Goal: Information Seeking & Learning: Learn about a topic

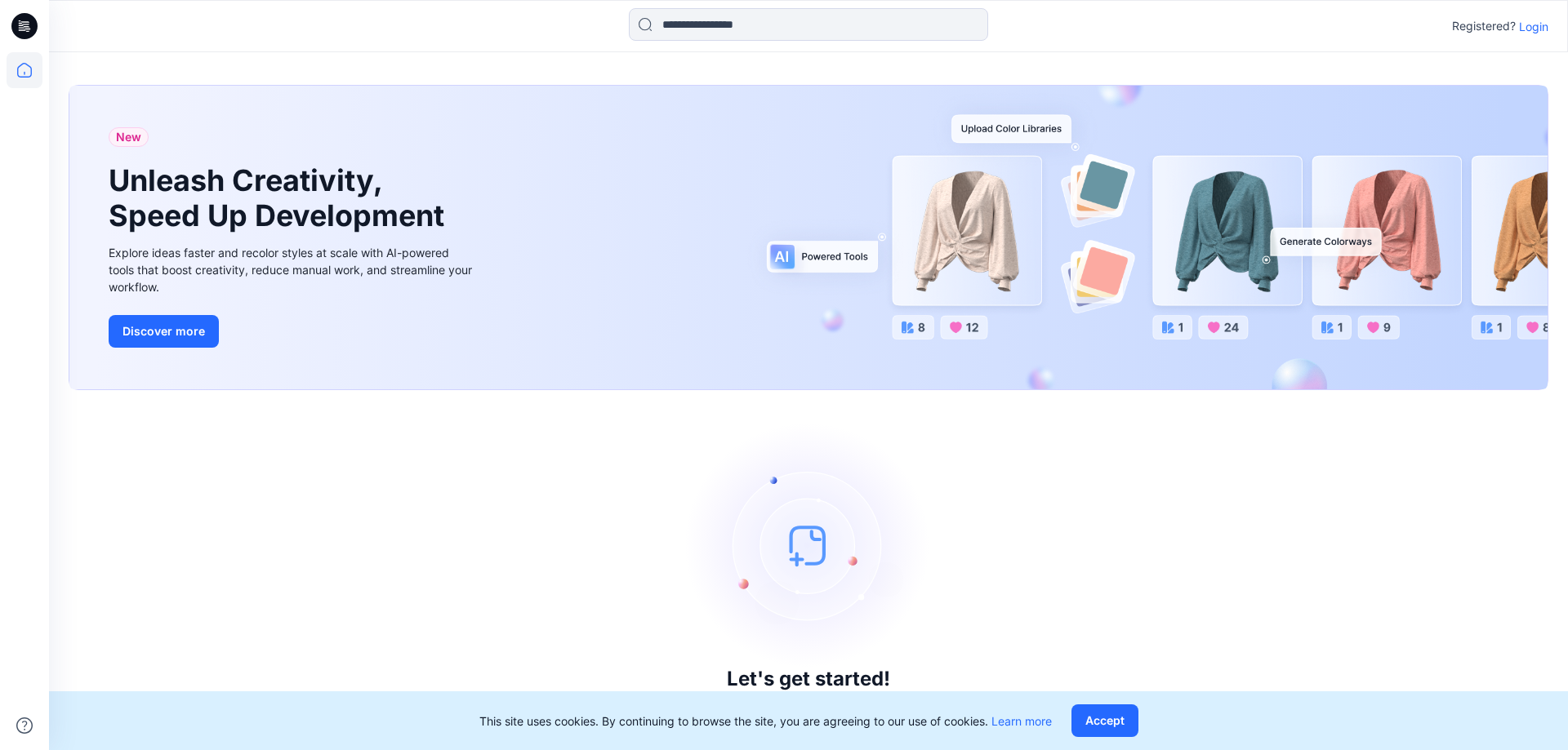
click at [1523, 29] on p "Login" at bounding box center [1533, 27] width 29 height 18
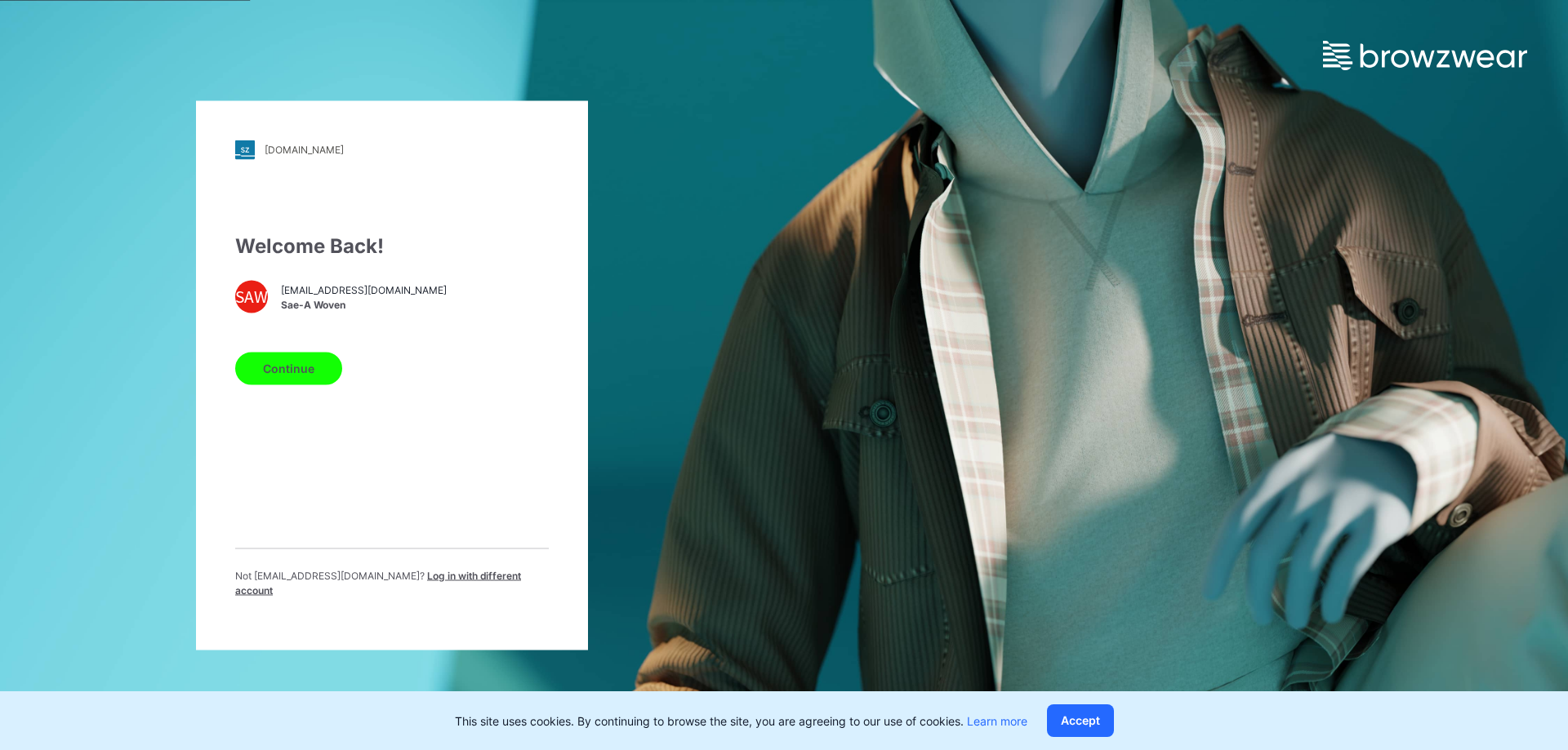
click at [279, 377] on button "Continue" at bounding box center [289, 368] width 107 height 33
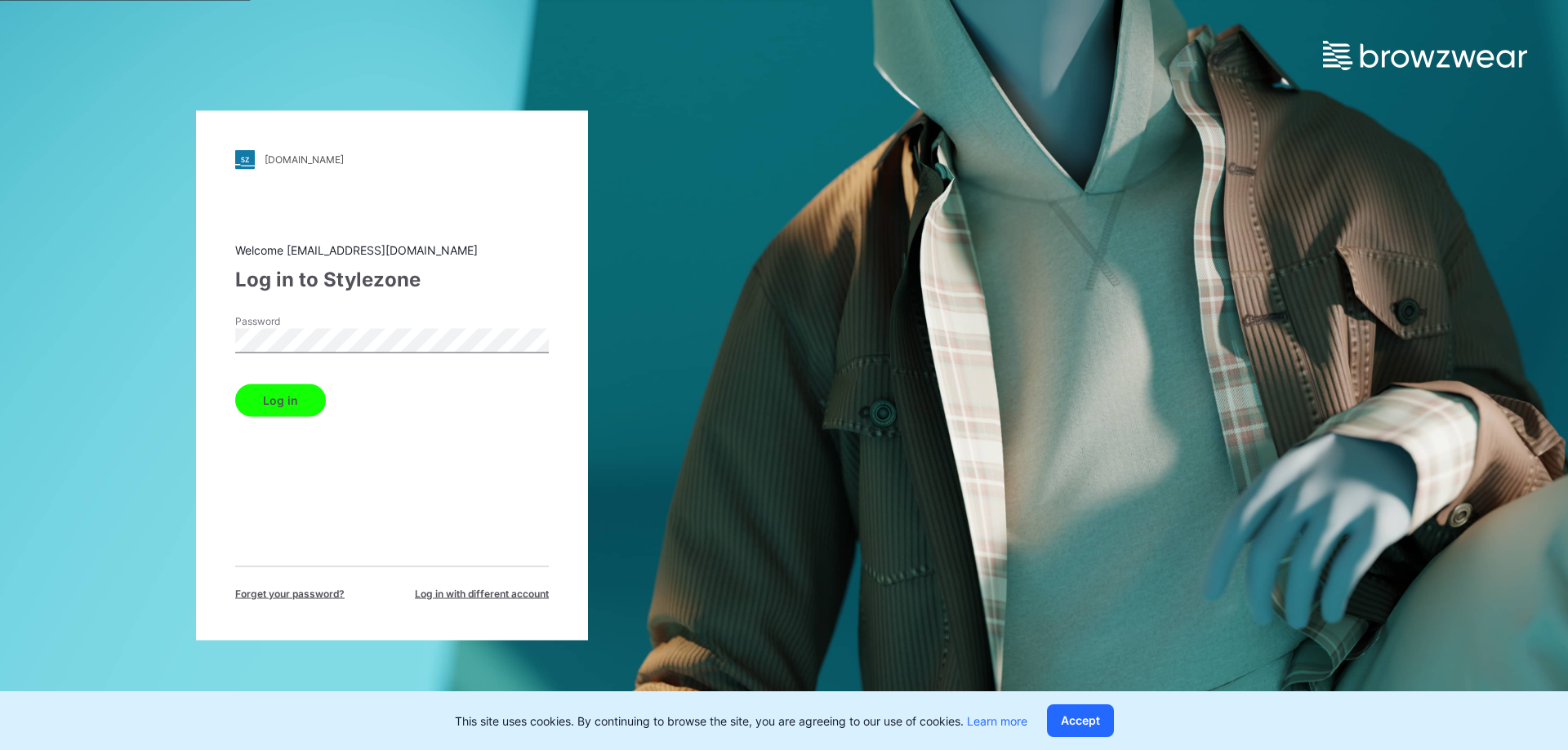
click at [235, 384] on button "Log in" at bounding box center [280, 400] width 91 height 33
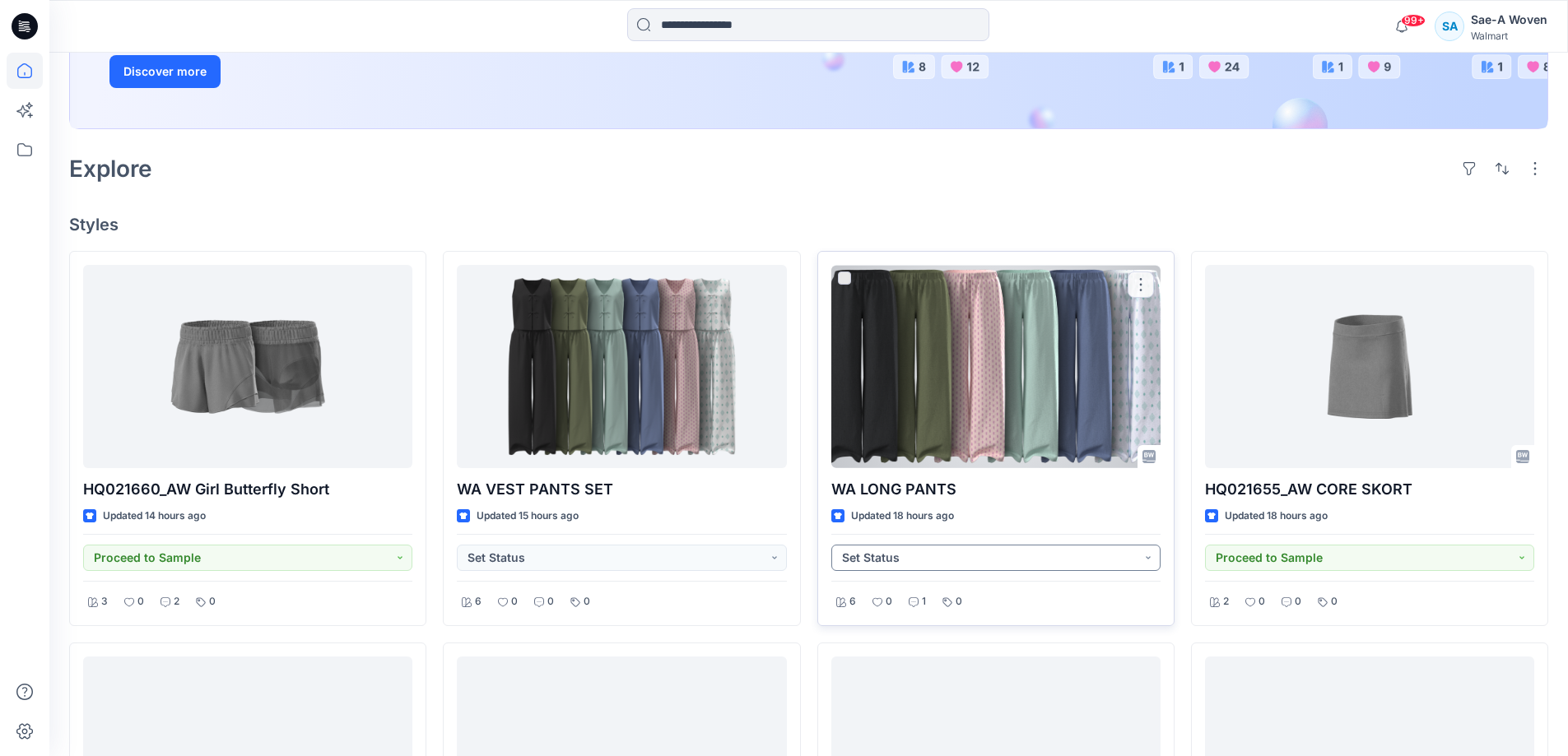
scroll to position [329, 0]
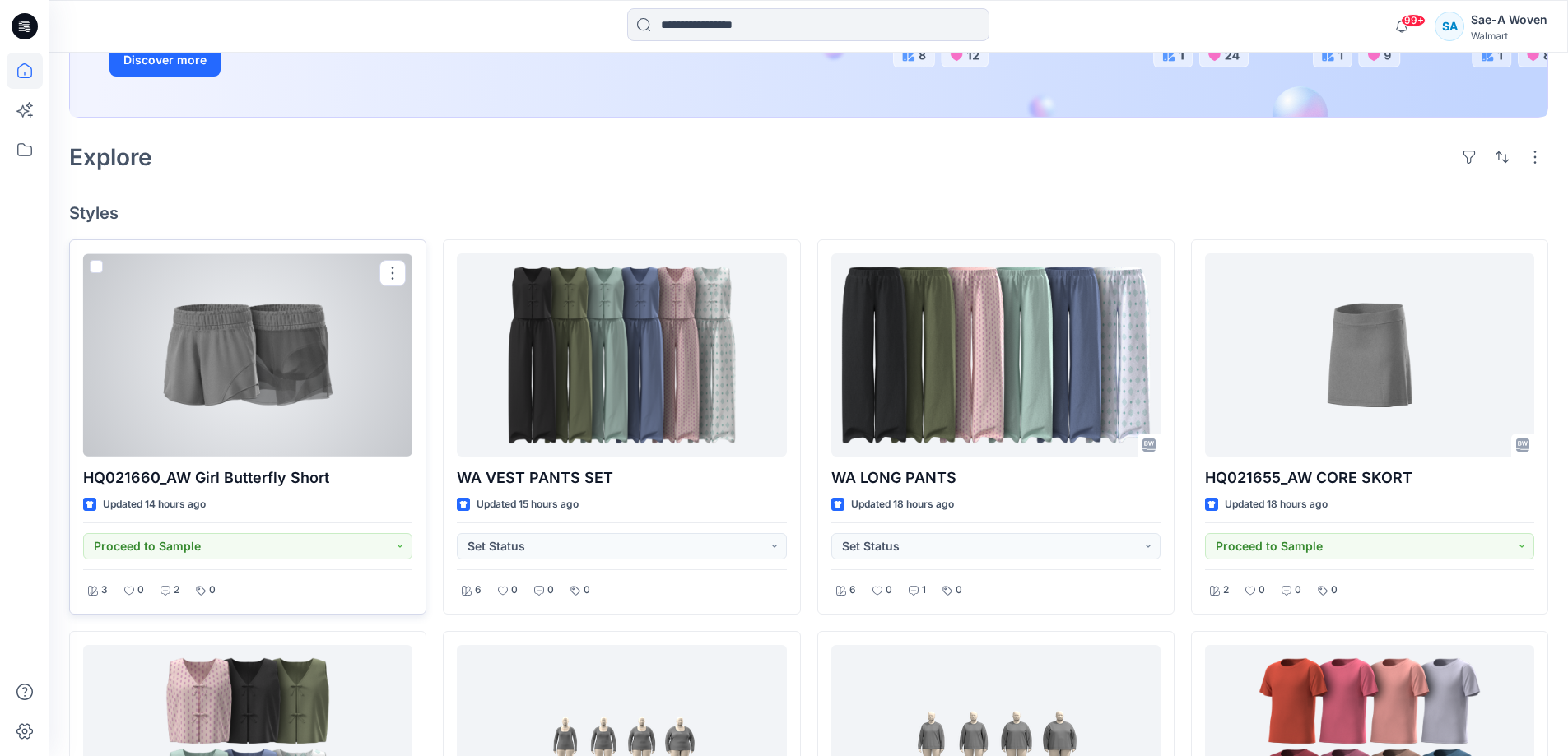
click at [271, 442] on div at bounding box center [247, 355] width 329 height 204
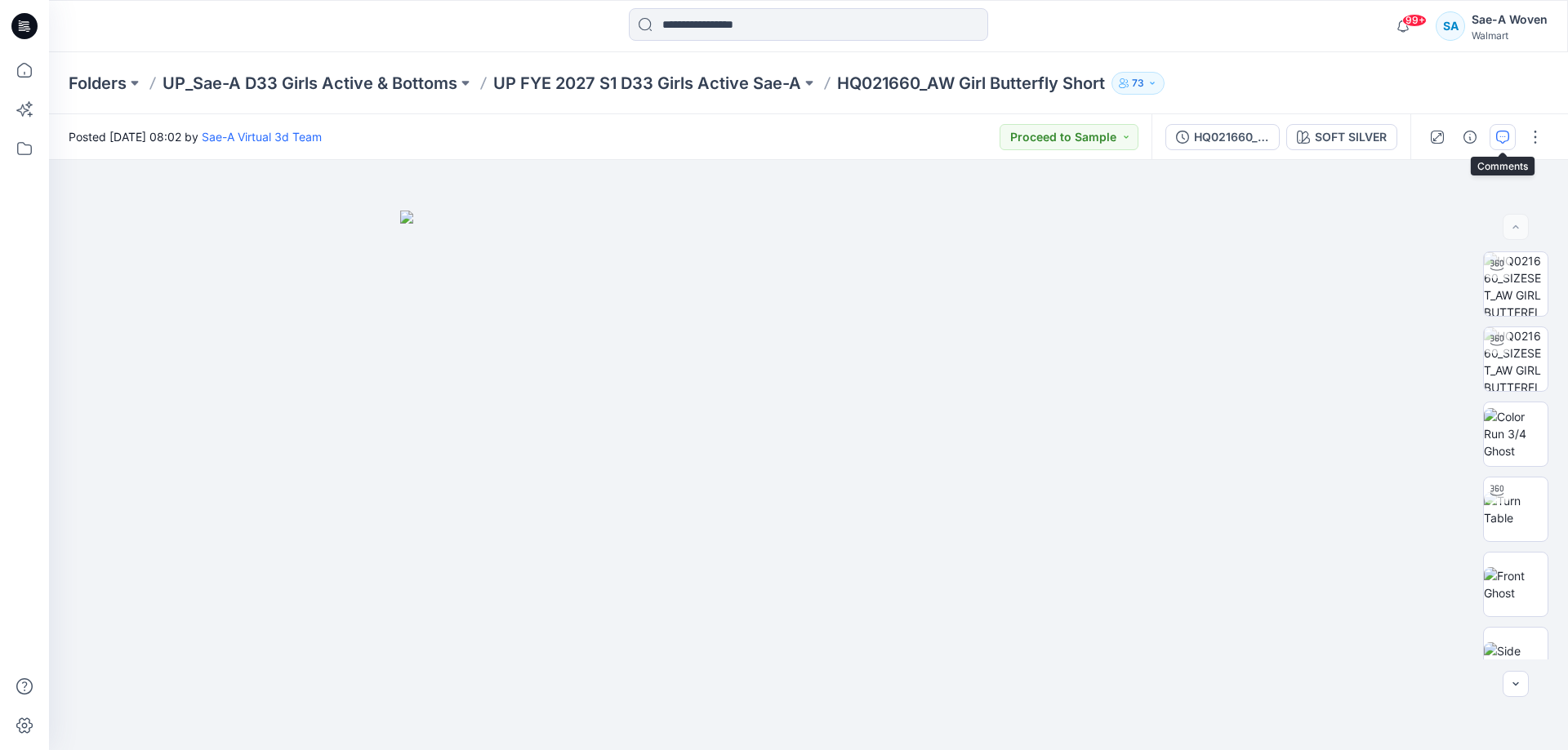
click at [1495, 138] on button "button" at bounding box center [1502, 137] width 26 height 26
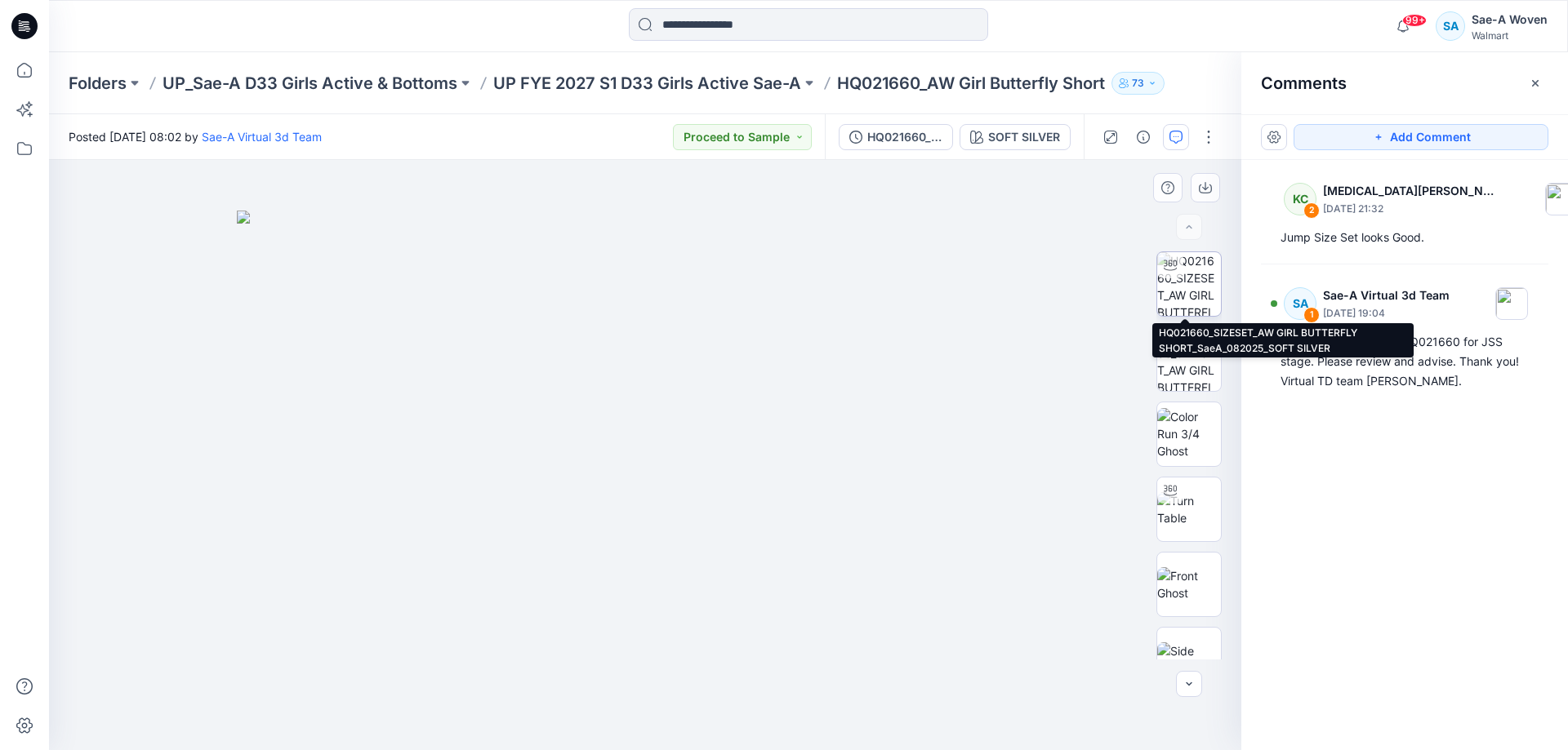
click at [1187, 310] on img at bounding box center [1189, 284] width 63 height 63
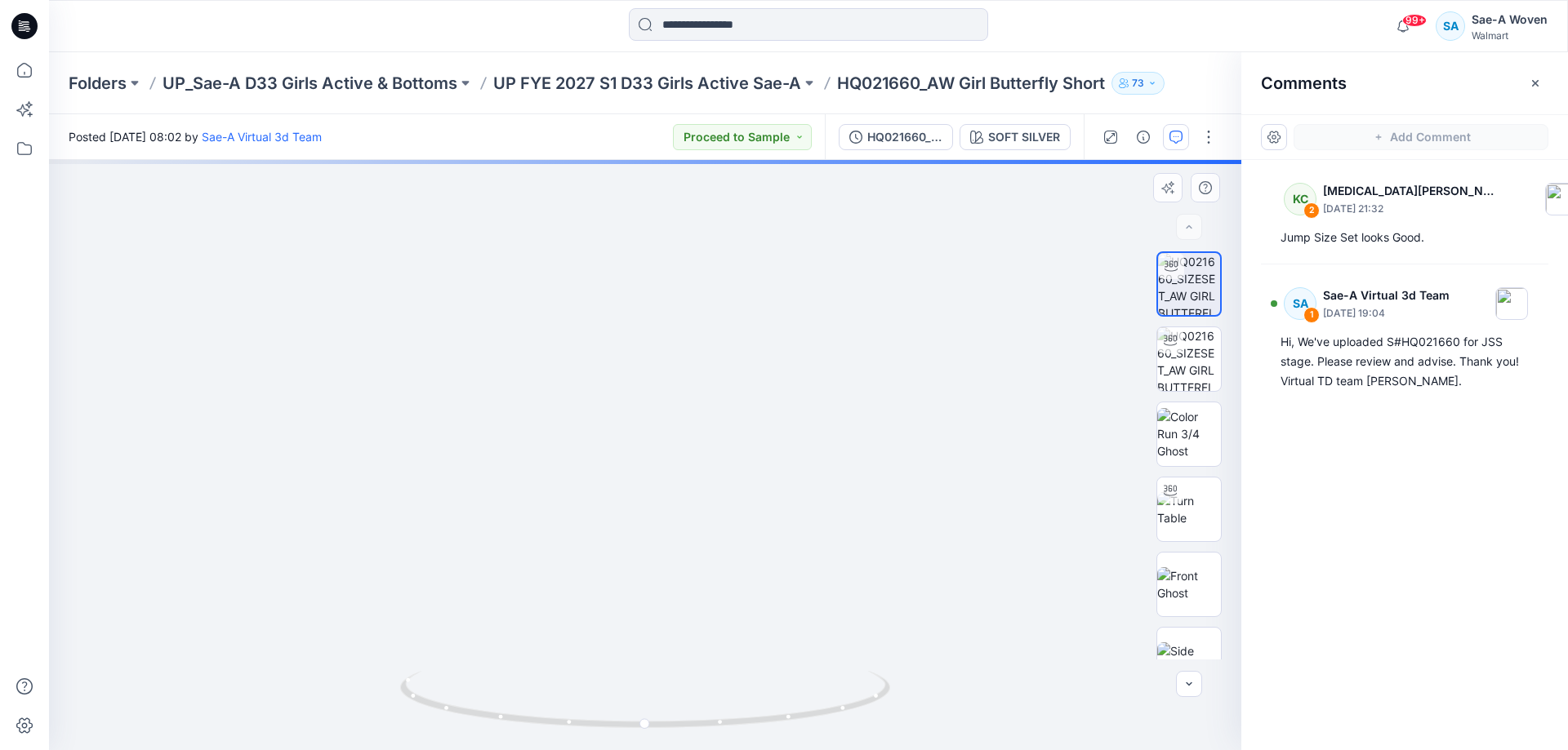
drag, startPoint x: 756, startPoint y: 582, endPoint x: 583, endPoint y: 538, distance: 178.5
click at [583, 538] on img at bounding box center [645, 289] width 1163 height 924
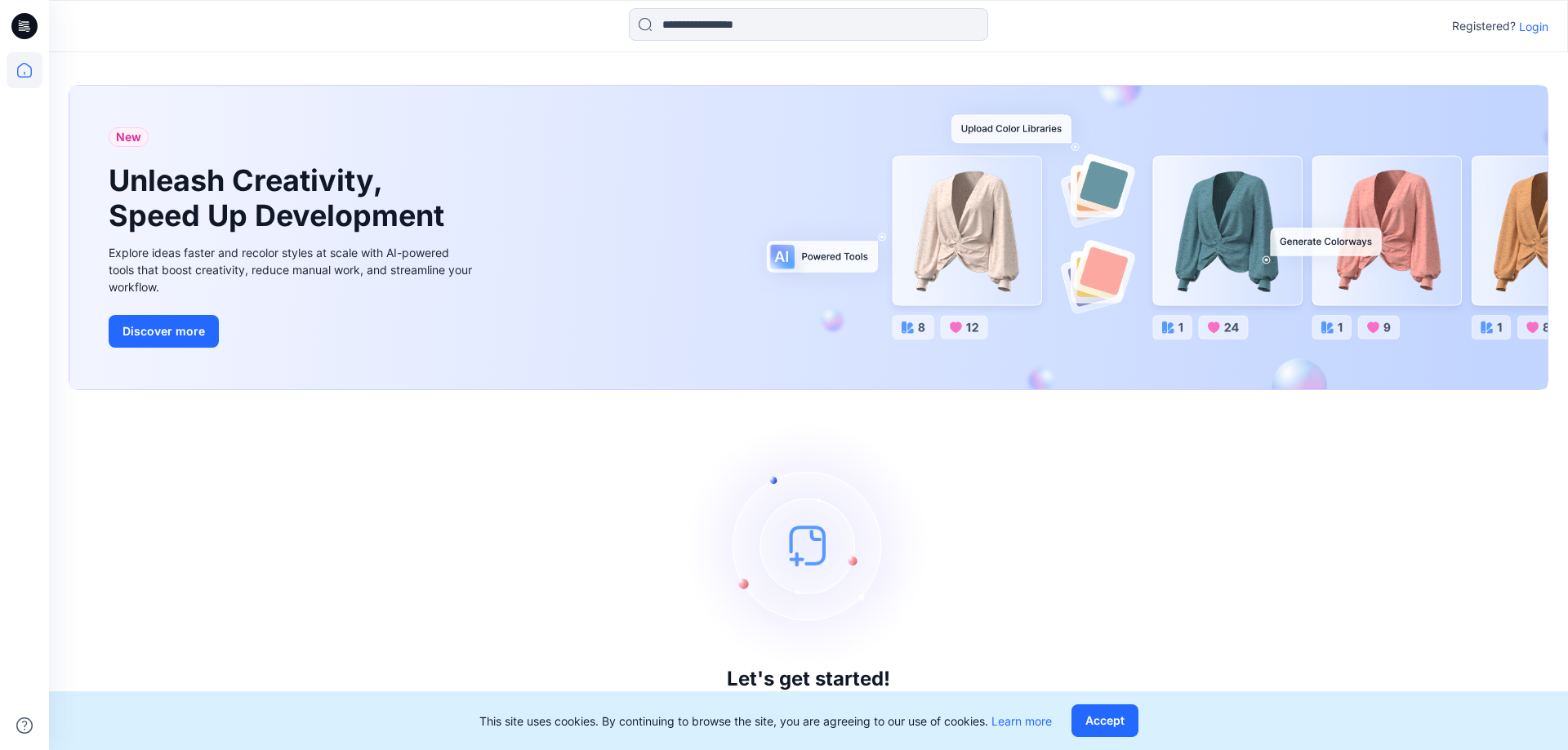
click at [1521, 23] on p "Login" at bounding box center [1533, 27] width 29 height 18
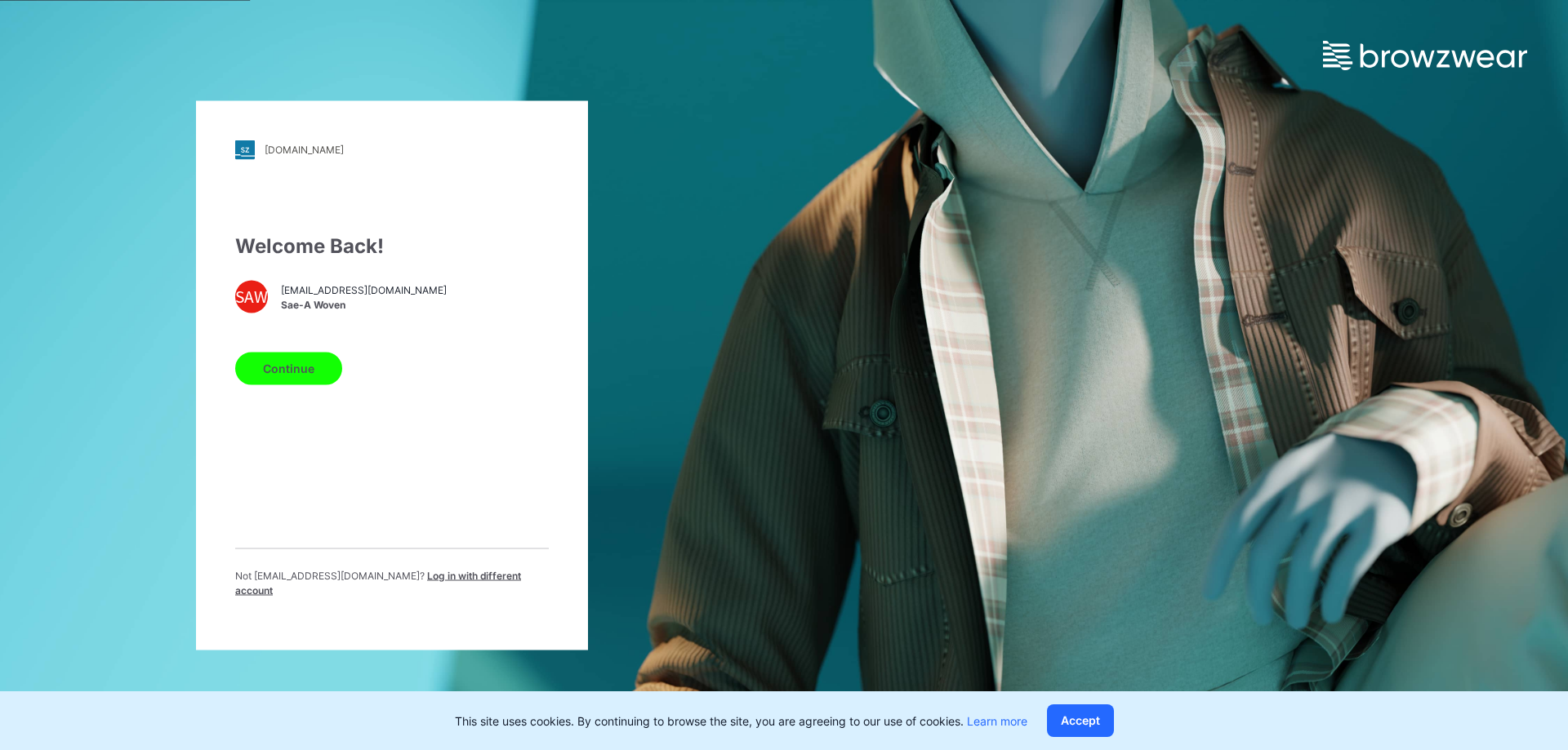
click at [320, 384] on button "Continue" at bounding box center [289, 368] width 107 height 33
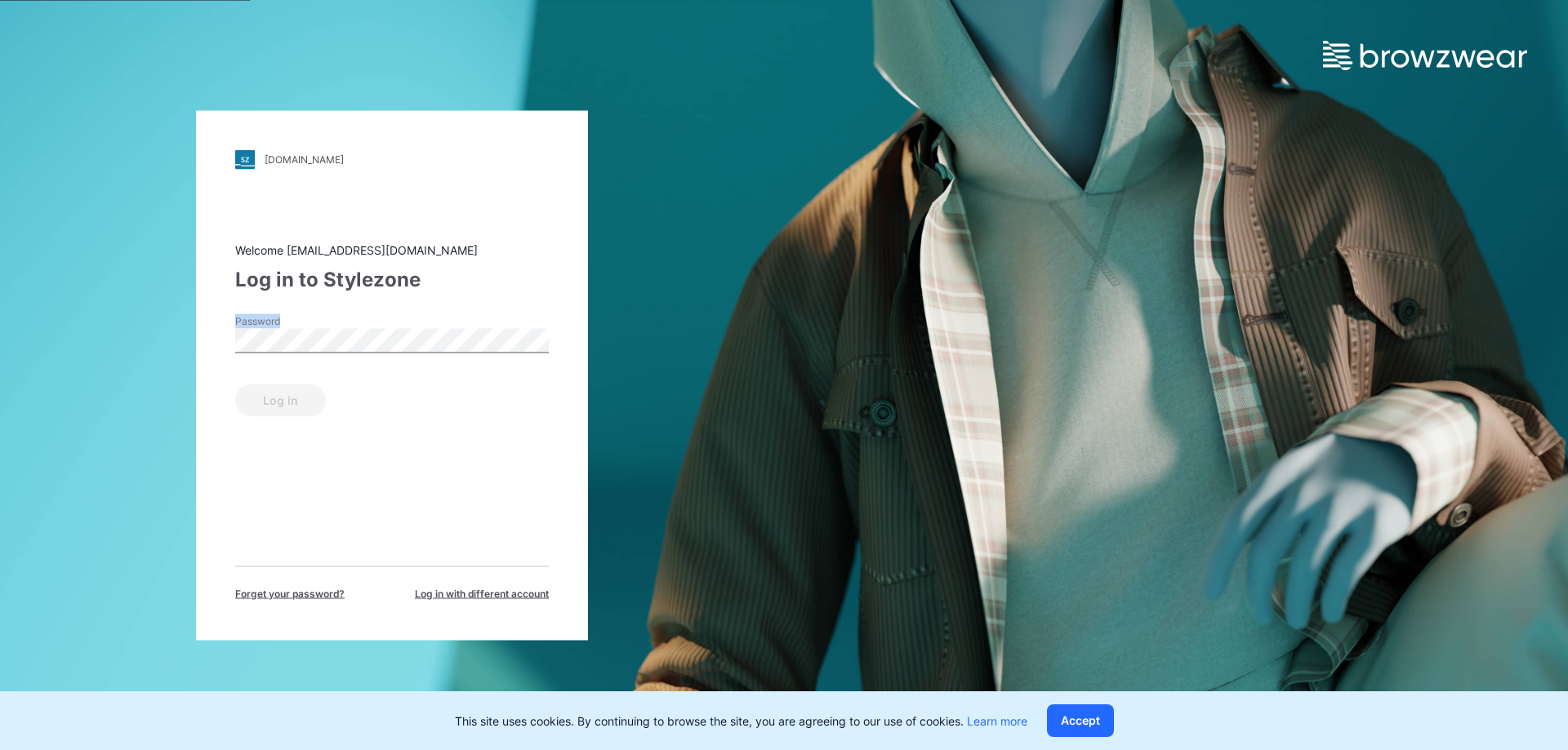
click at [337, 329] on div "Password" at bounding box center [392, 338] width 314 height 49
click at [235, 384] on button "Log in" at bounding box center [280, 400] width 91 height 33
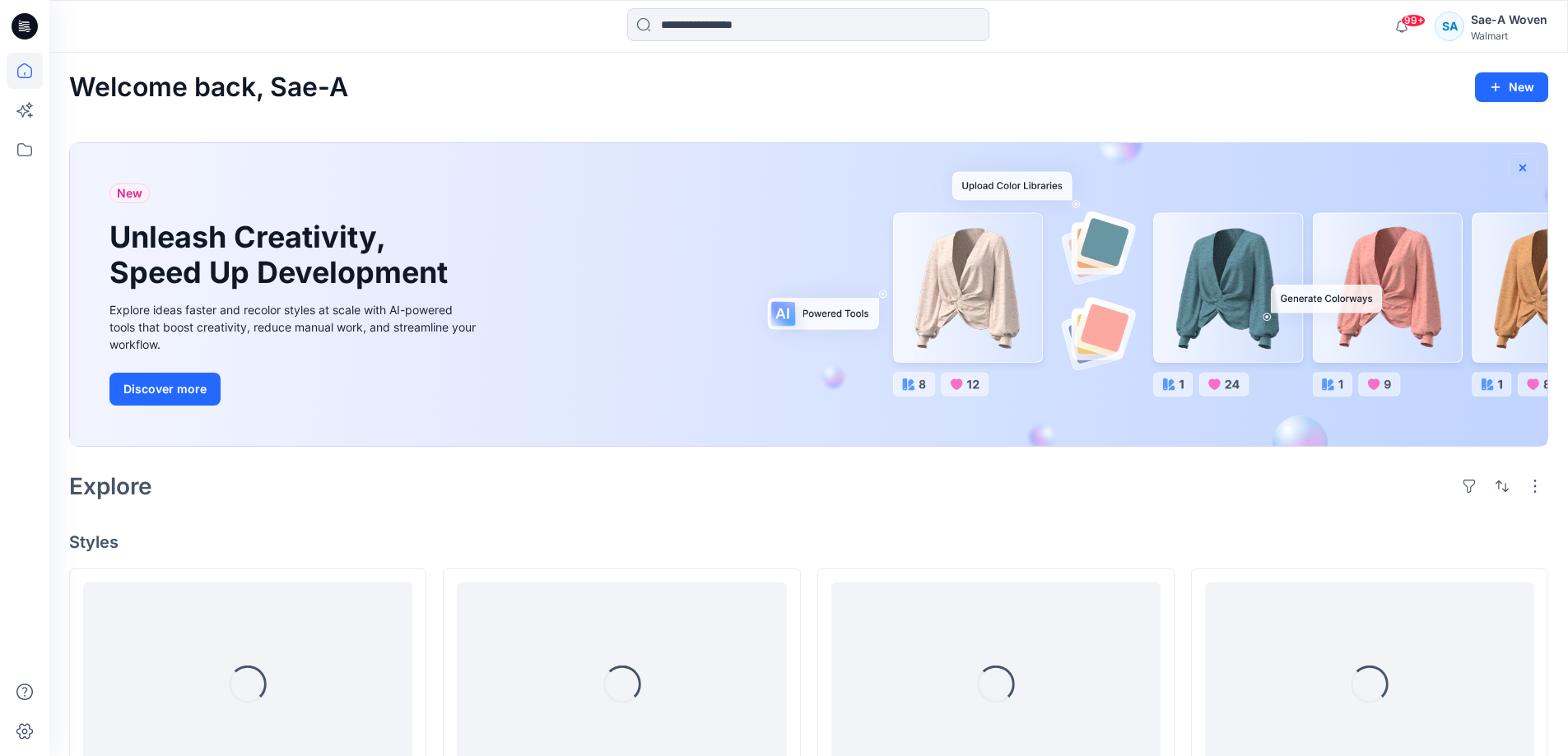
click at [1522, 171] on icon "button" at bounding box center [1523, 168] width 13 height 13
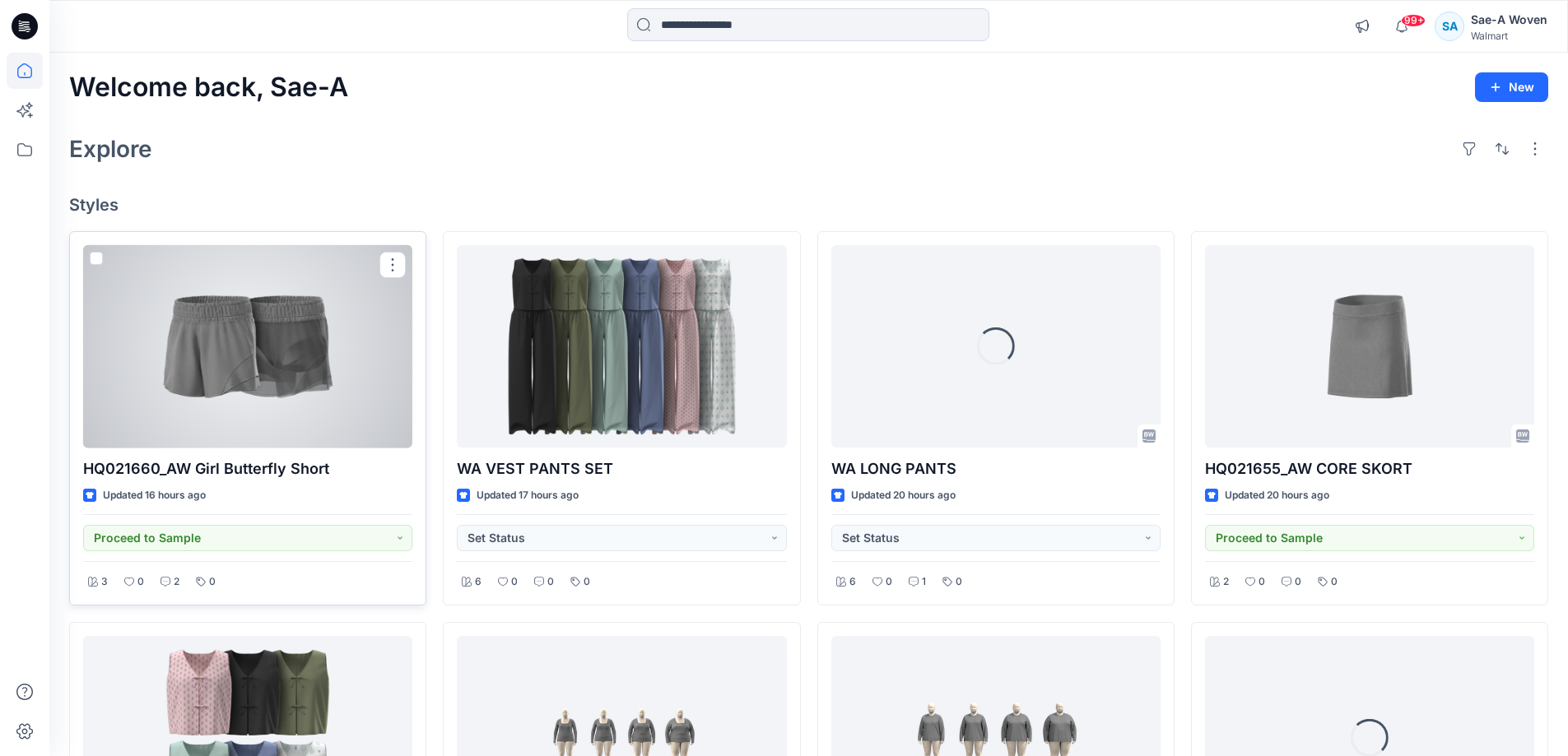
click at [217, 463] on p "HQ021660_AW Girl Butterfly Short" at bounding box center [247, 468] width 329 height 23
click at [283, 412] on div at bounding box center [247, 347] width 329 height 204
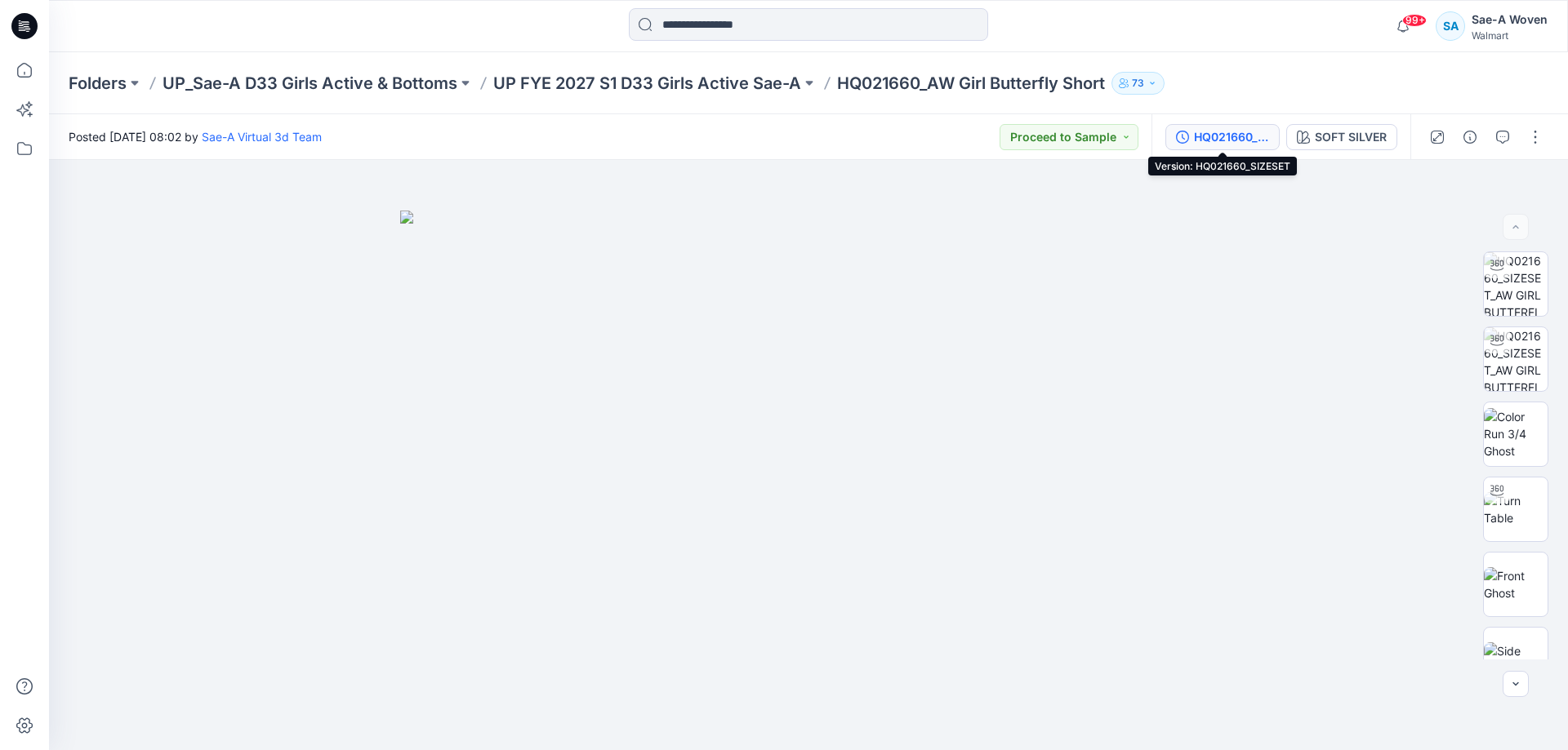
click at [1240, 136] on div "HQ021660_SIZESET" at bounding box center [1232, 138] width 75 height 18
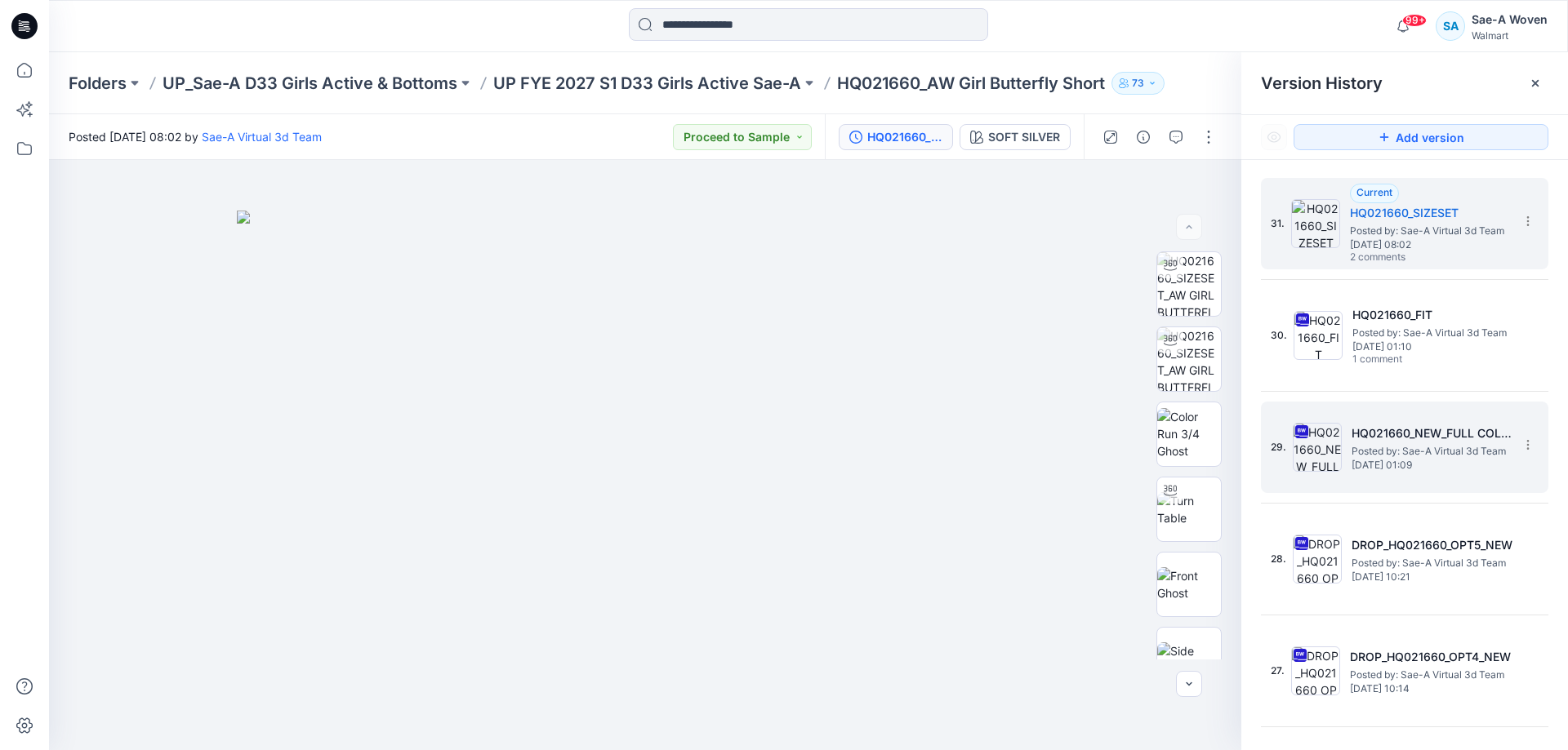
click at [1478, 467] on span "[DATE] 01:09" at bounding box center [1434, 466] width 164 height 12
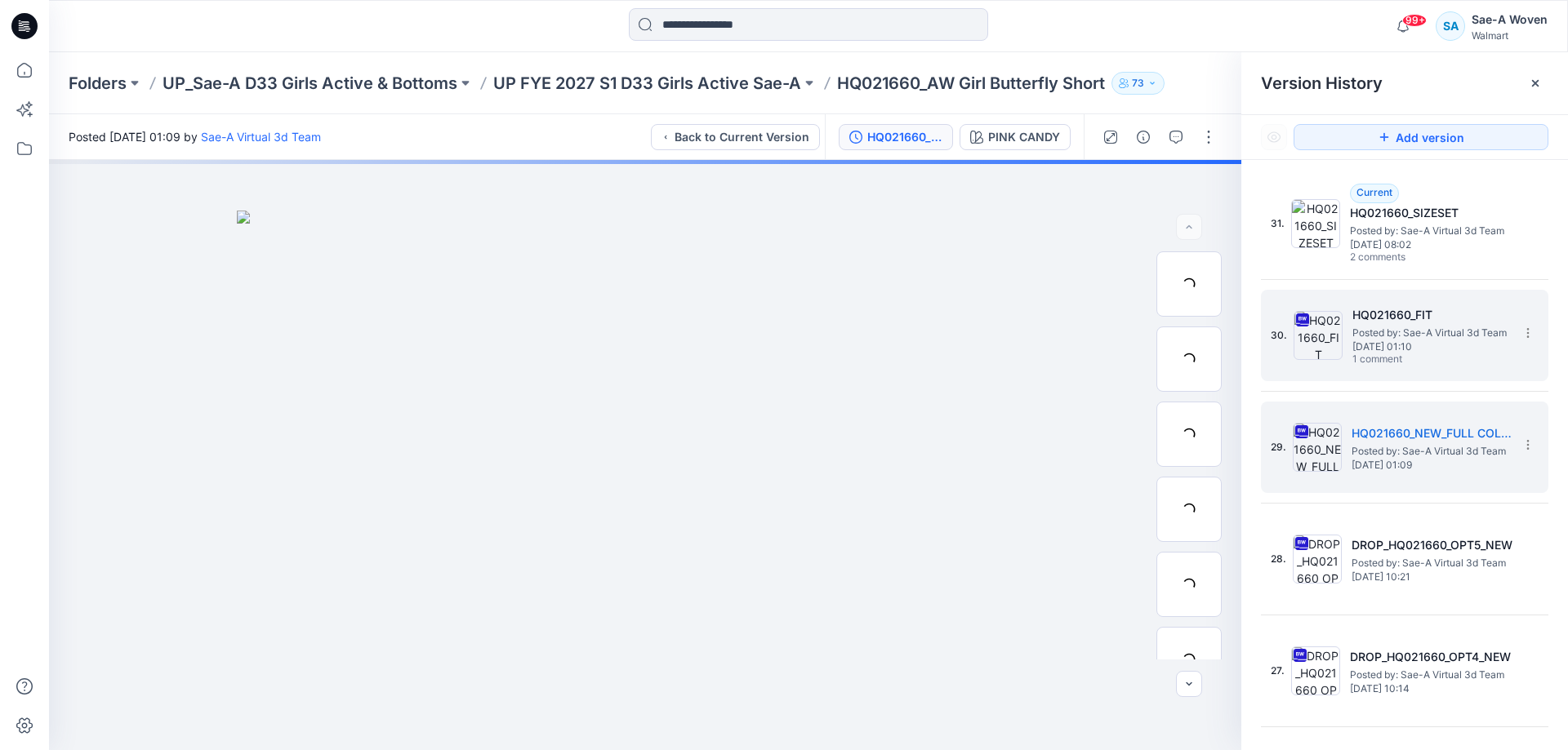
click at [1419, 355] on span "1 comment" at bounding box center [1409, 360] width 114 height 13
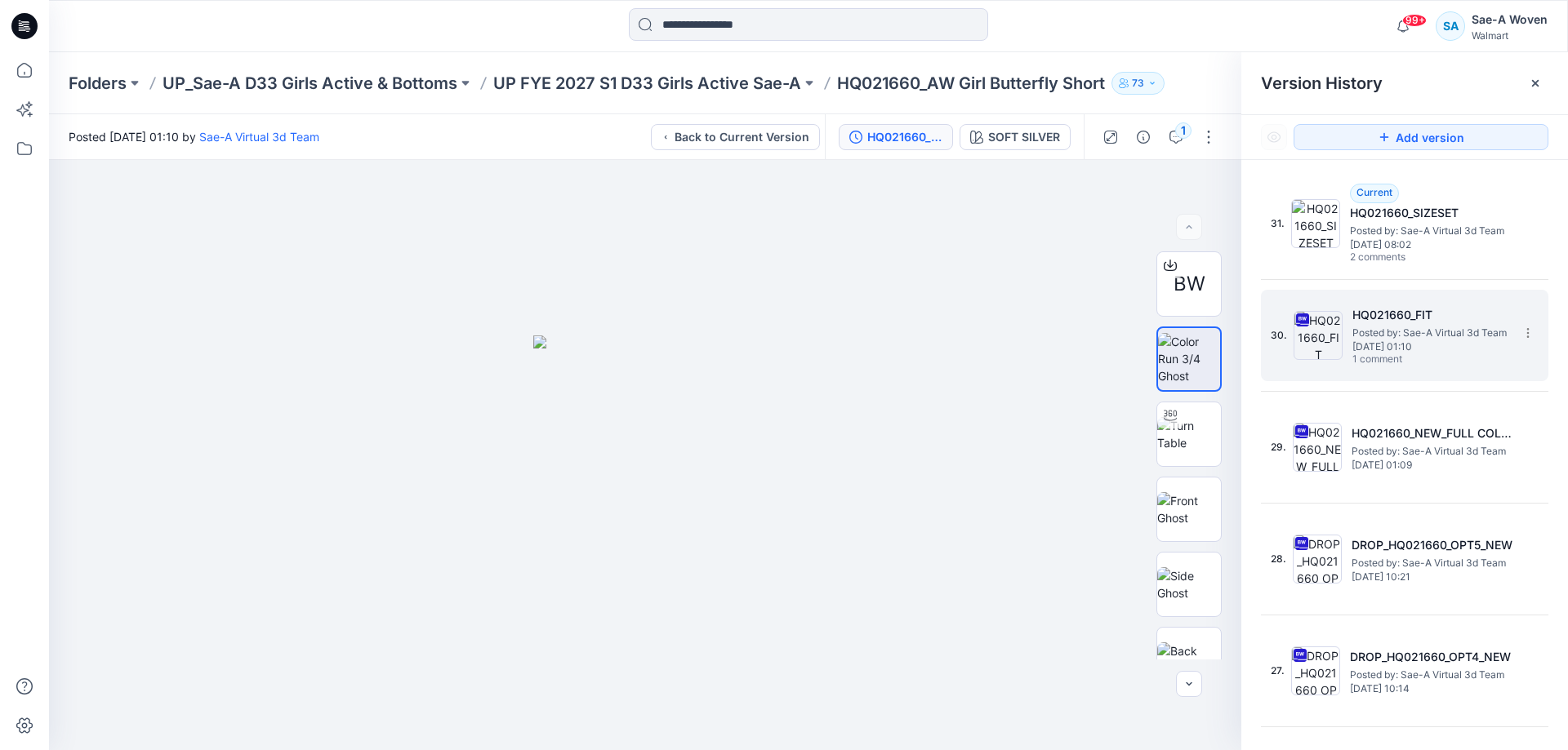
click at [1422, 335] on span "Posted by: Sae-A Virtual 3d Team" at bounding box center [1434, 334] width 164 height 17
click at [1172, 135] on icon "button" at bounding box center [1177, 138] width 13 height 13
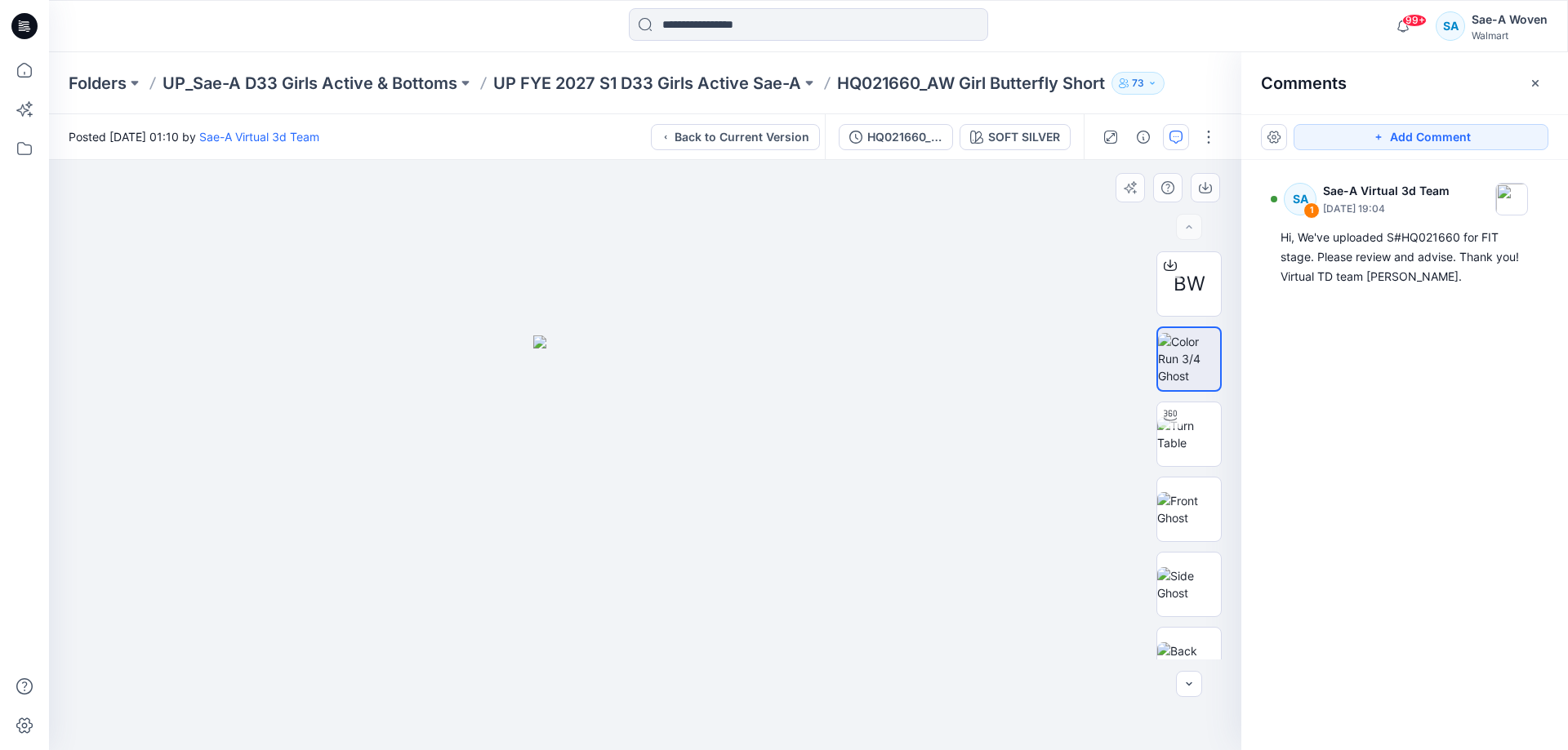
drag, startPoint x: 481, startPoint y: 405, endPoint x: 613, endPoint y: 409, distance: 132.1
click at [606, 409] on div at bounding box center [645, 456] width 1192 height 591
click at [1198, 422] on img at bounding box center [1189, 434] width 63 height 34
